Goal: Transaction & Acquisition: Purchase product/service

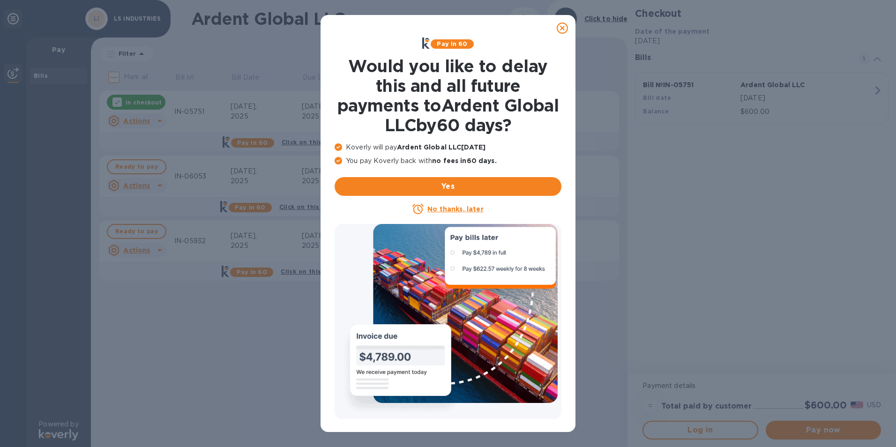
click at [563, 25] on icon at bounding box center [562, 28] width 11 height 11
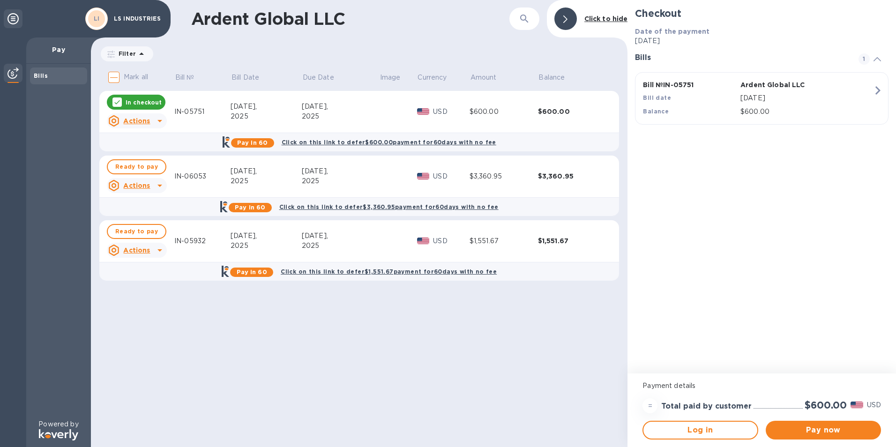
click at [117, 103] on icon at bounding box center [117, 102] width 6 height 4
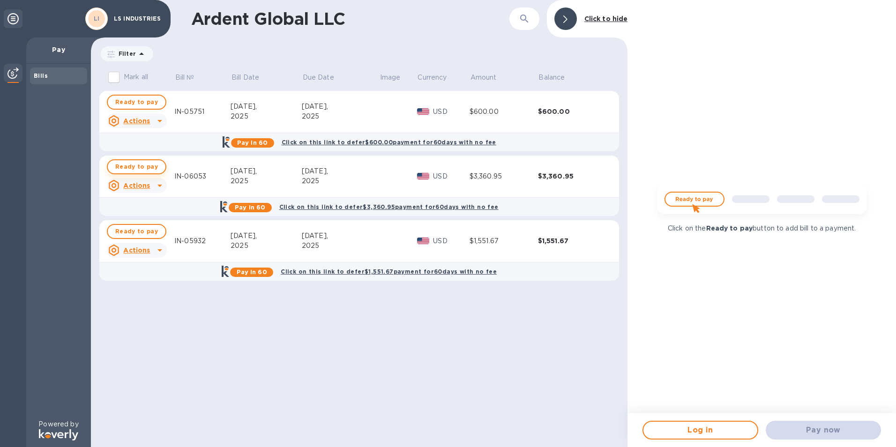
click at [136, 164] on span "Ready to pay" at bounding box center [136, 166] width 43 height 11
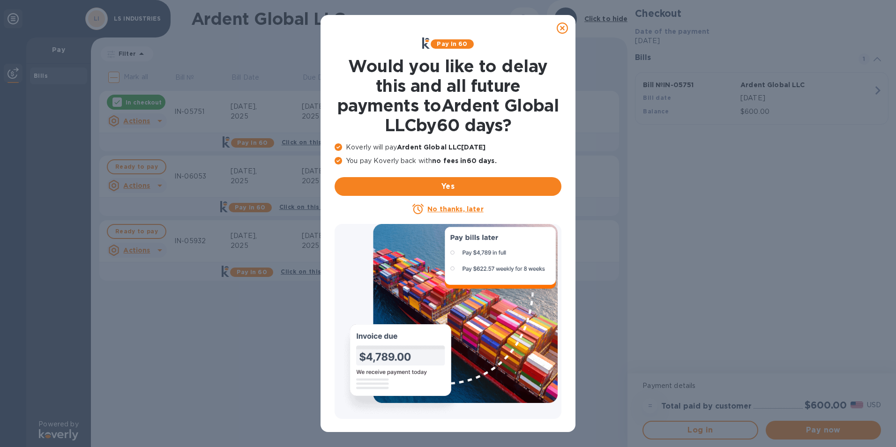
click at [560, 30] on icon at bounding box center [562, 28] width 11 height 11
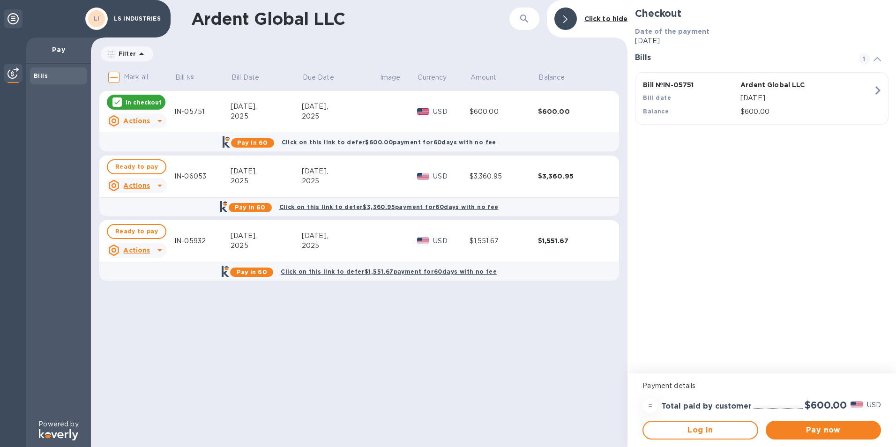
click at [116, 100] on icon at bounding box center [117, 102] width 8 height 8
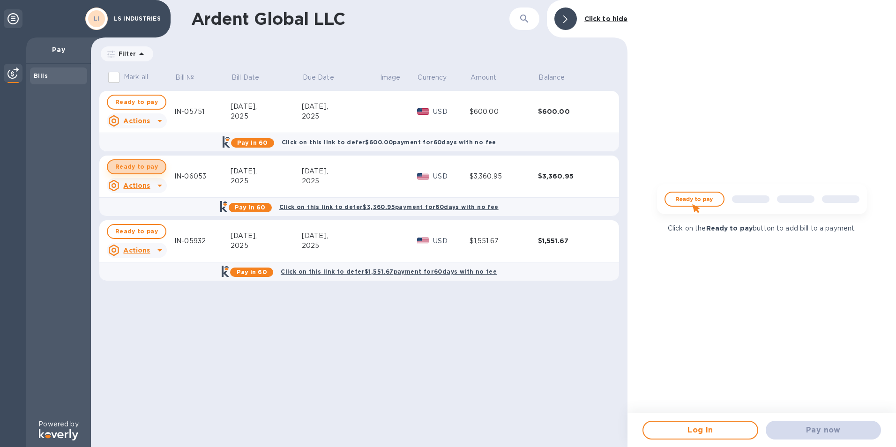
click at [140, 168] on span "Ready to pay" at bounding box center [136, 166] width 43 height 11
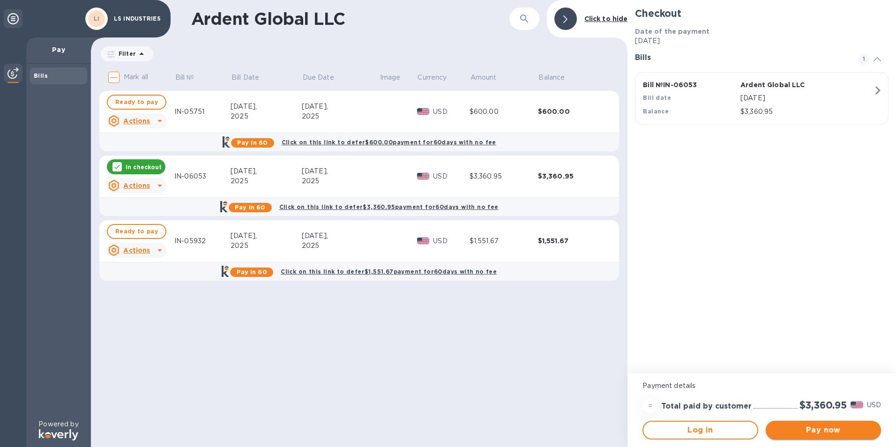
click at [817, 427] on span "Pay now" at bounding box center [823, 430] width 100 height 11
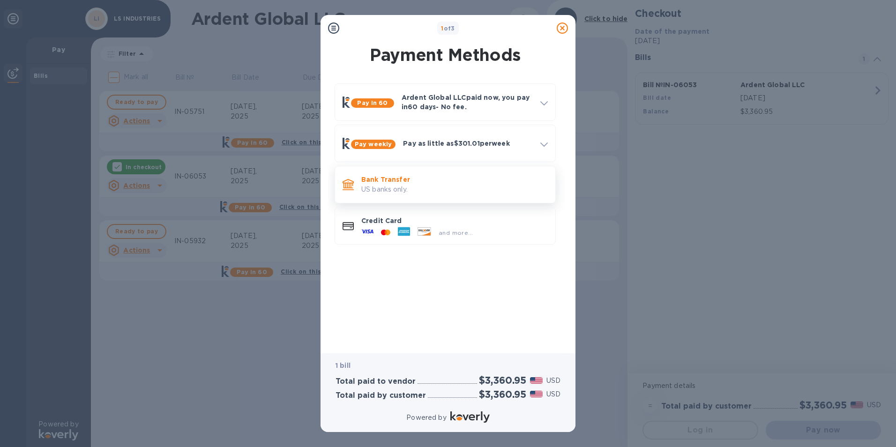
click at [392, 191] on p "US banks only." at bounding box center [454, 190] width 187 height 10
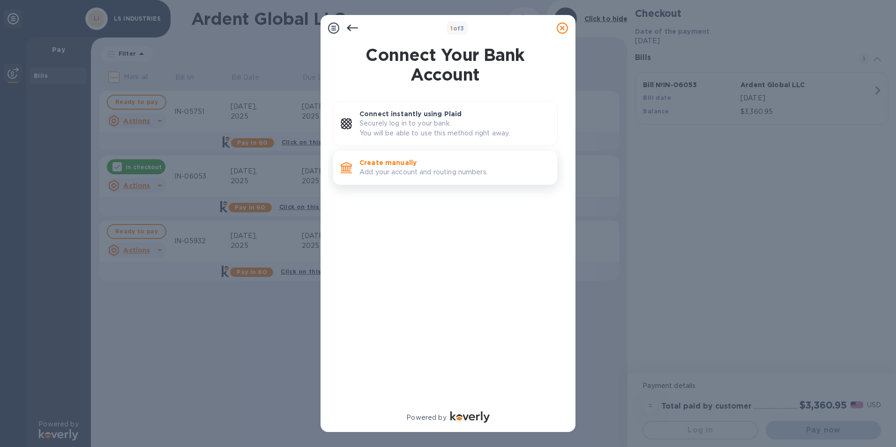
click at [390, 158] on div "Create manually Add your account and routing numbers." at bounding box center [455, 167] width 198 height 27
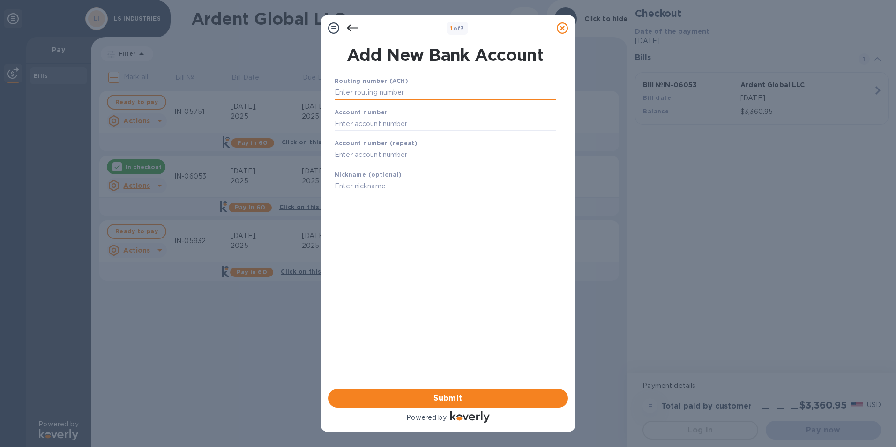
click at [356, 92] on input "text" at bounding box center [445, 93] width 221 height 14
type input "101000019"
type input "670012419"
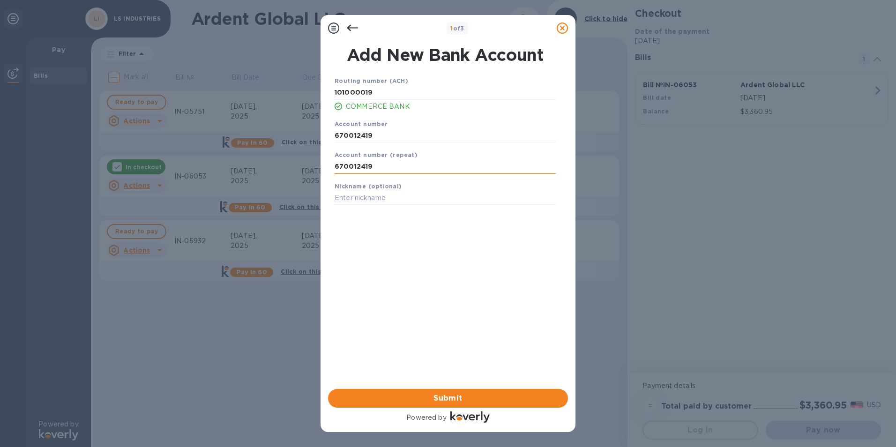
type input "670012419"
type input "LS Industries Inc."
click at [464, 394] on span "Submit" at bounding box center [448, 398] width 225 height 11
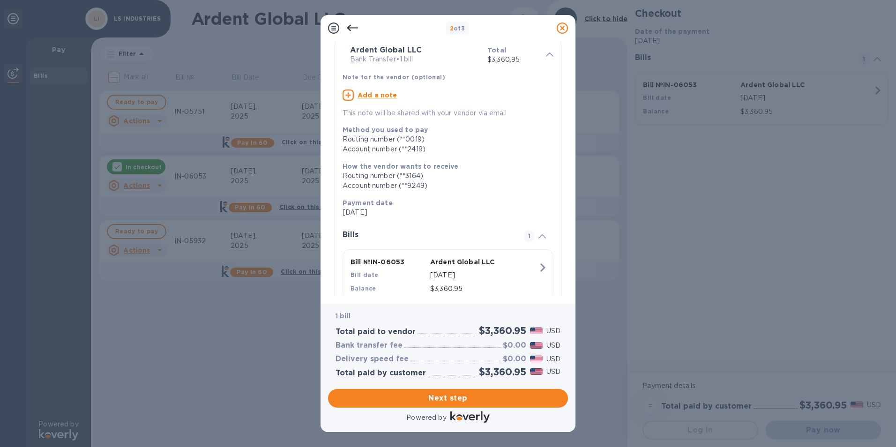
scroll to position [66, 0]
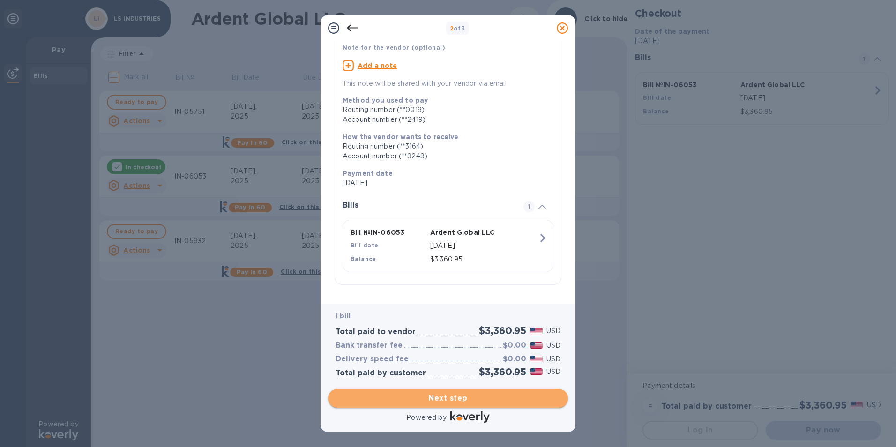
click at [429, 401] on span "Next step" at bounding box center [448, 398] width 225 height 11
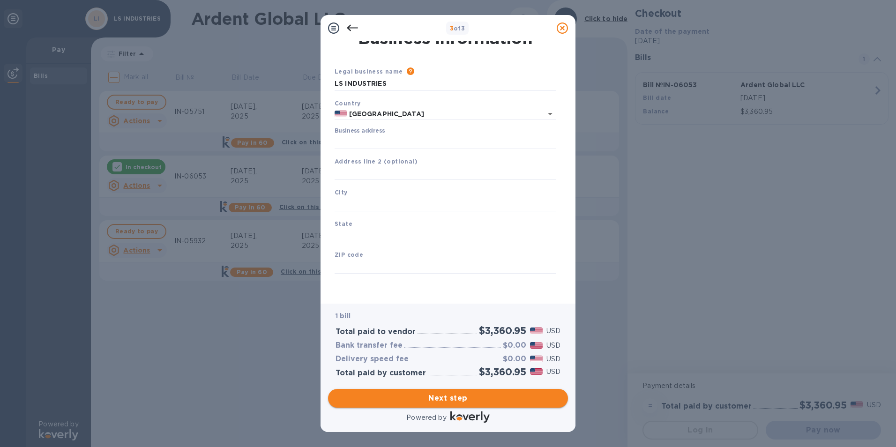
scroll to position [11, 0]
click at [371, 140] on input "Business address" at bounding box center [445, 142] width 221 height 14
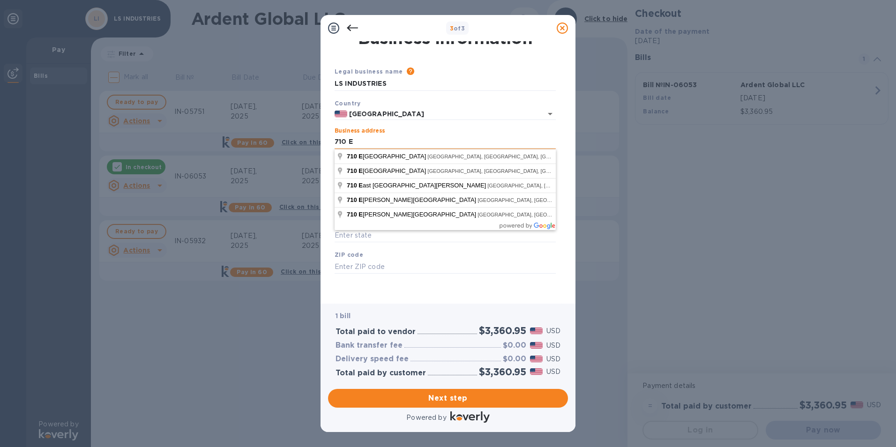
type input "710 E. 17th Street North"
type input "Wichita,"
type input "KS"
type input "67214"
type input "710 East 17th Street North"
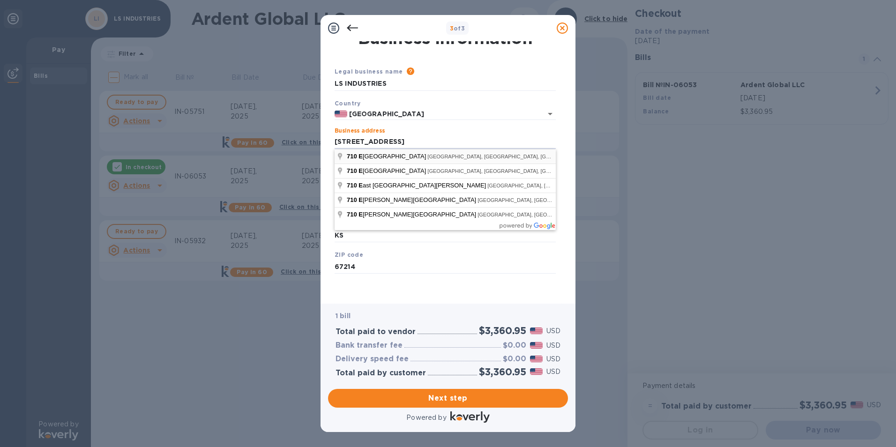
type input "Wichita"
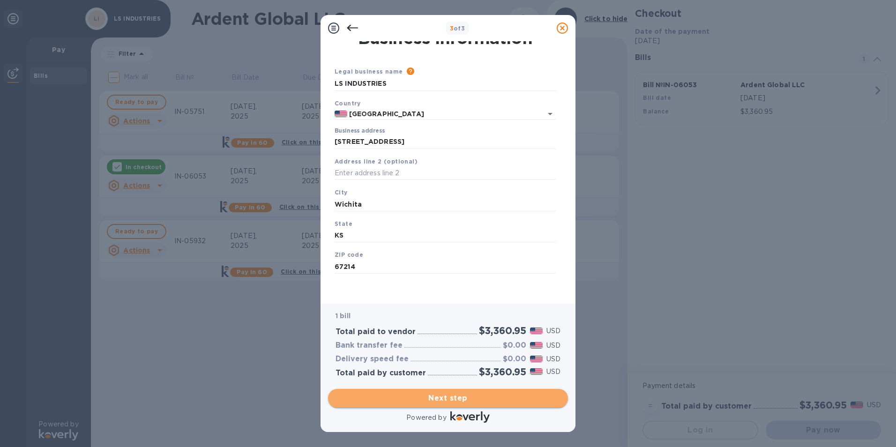
click at [454, 400] on span "Next step" at bounding box center [448, 398] width 225 height 11
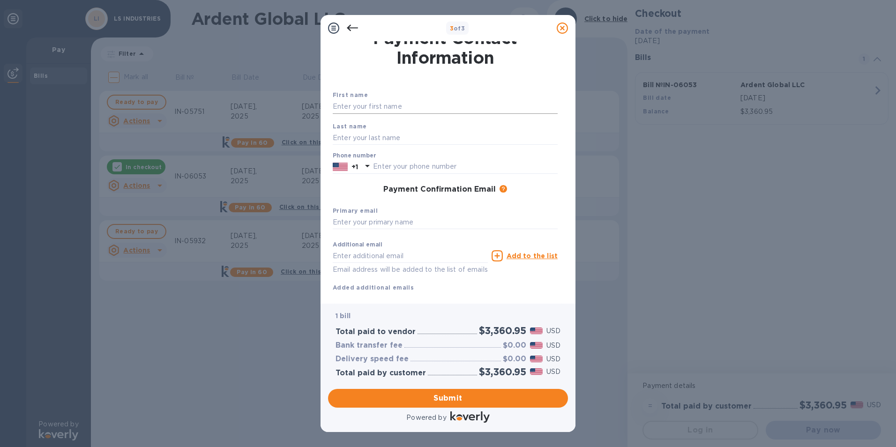
click at [365, 104] on input "text" at bounding box center [445, 107] width 225 height 14
type input "Joanna"
type input "Sawyer"
type input "3162657997"
type input "Jsawyer@LSIndustries.com"
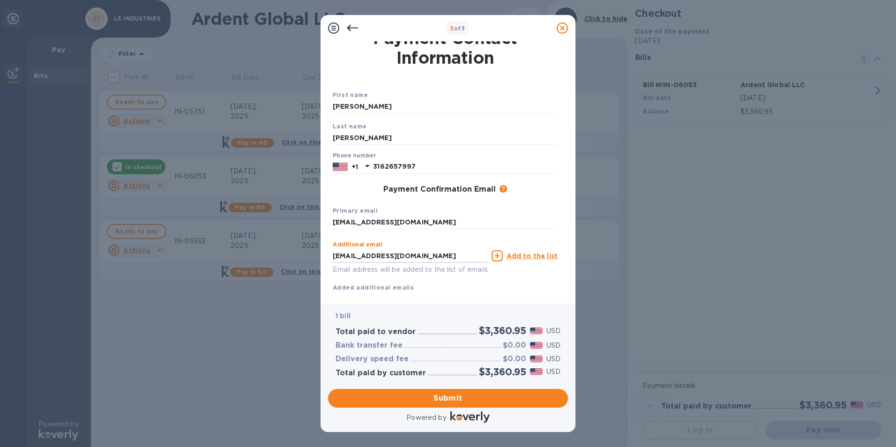
drag, startPoint x: 444, startPoint y: 256, endPoint x: 97, endPoint y: 263, distance: 346.9
click at [97, 263] on div "3 of 3 Payment Contact Information First name Joanna Last name Sawyer Phone num…" at bounding box center [448, 223] width 896 height 447
type input "ar@ardentgloballogistics.com"
click at [491, 390] on button "Submit" at bounding box center [448, 398] width 240 height 19
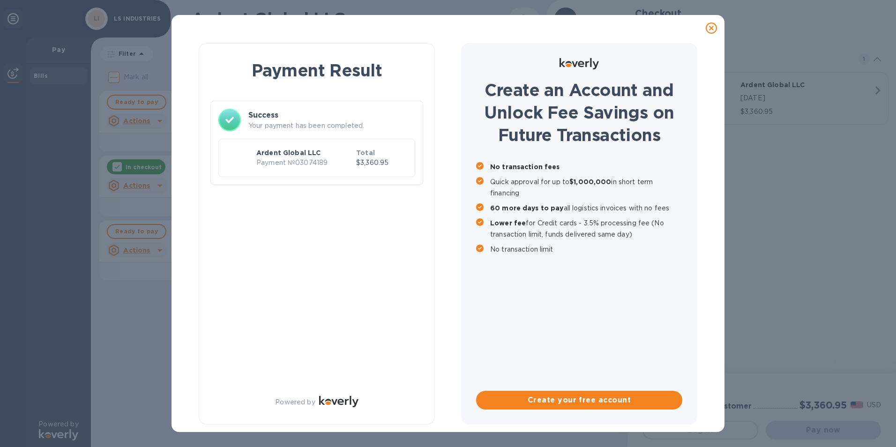
scroll to position [0, 0]
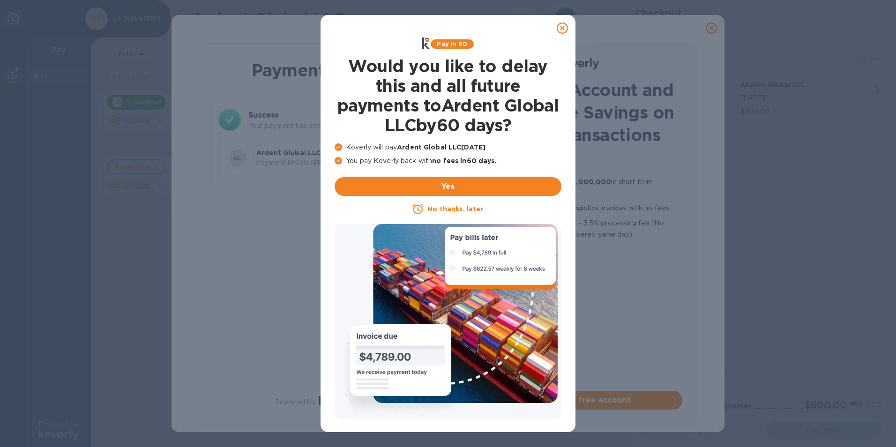
click at [565, 32] on icon at bounding box center [562, 28] width 11 height 11
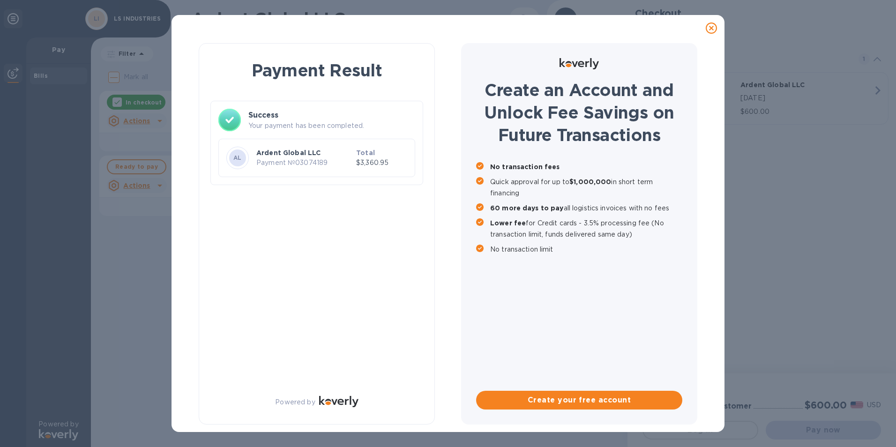
click at [706, 28] on div at bounding box center [711, 28] width 19 height 19
